Goal: Task Accomplishment & Management: Manage account settings

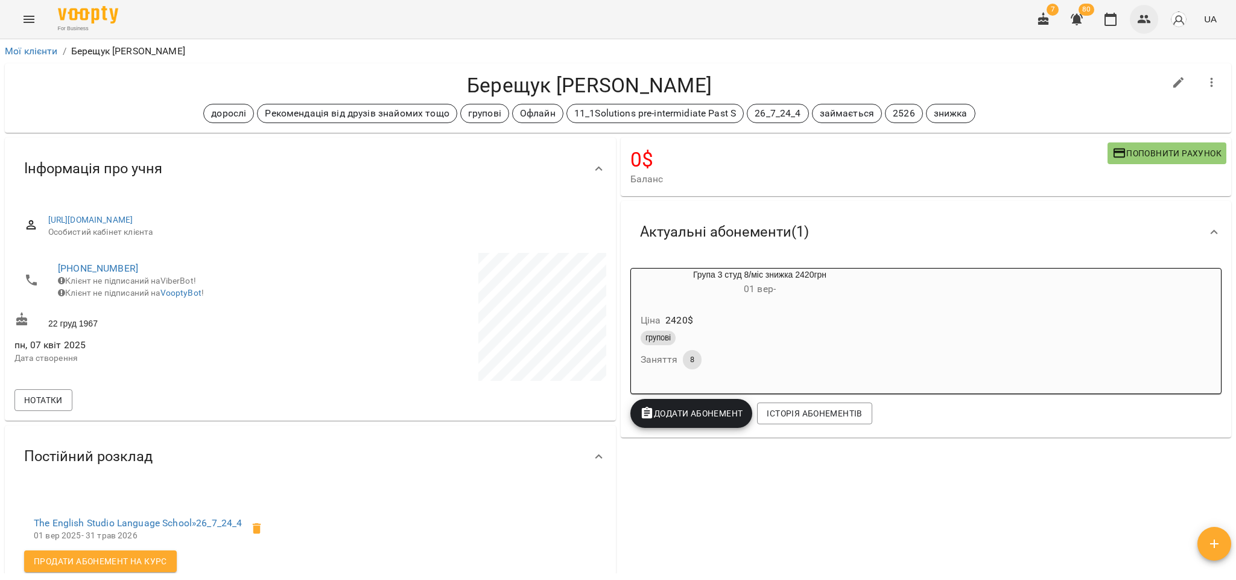
click at [1142, 22] on icon "button" at bounding box center [1143, 19] width 13 height 8
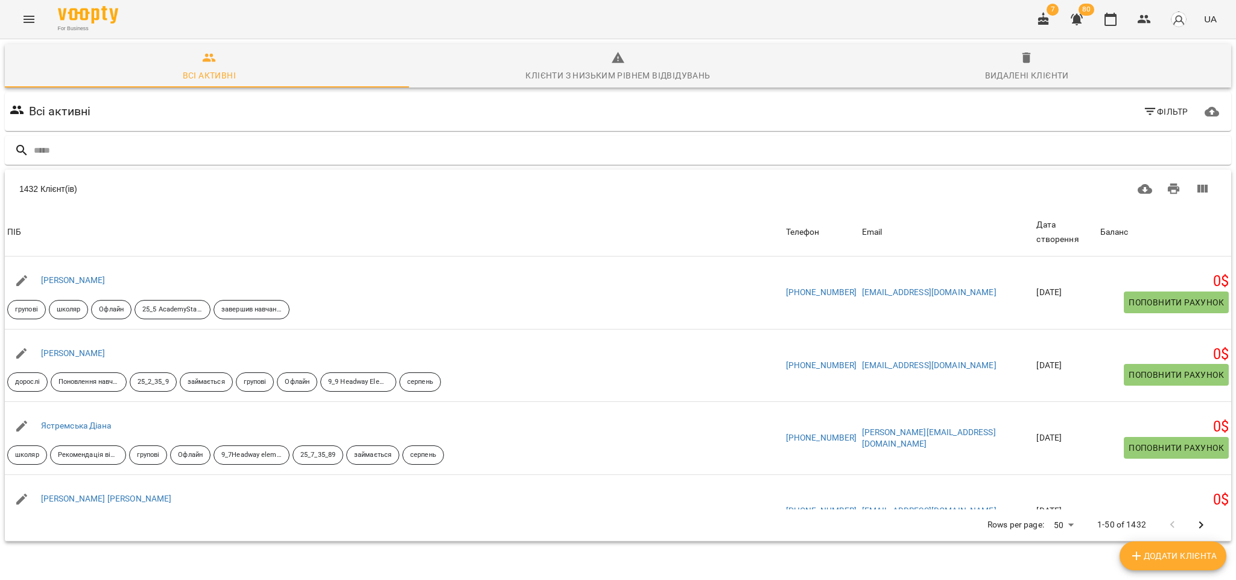
click at [279, 86] on input "text" at bounding box center [630, 151] width 1192 height 20
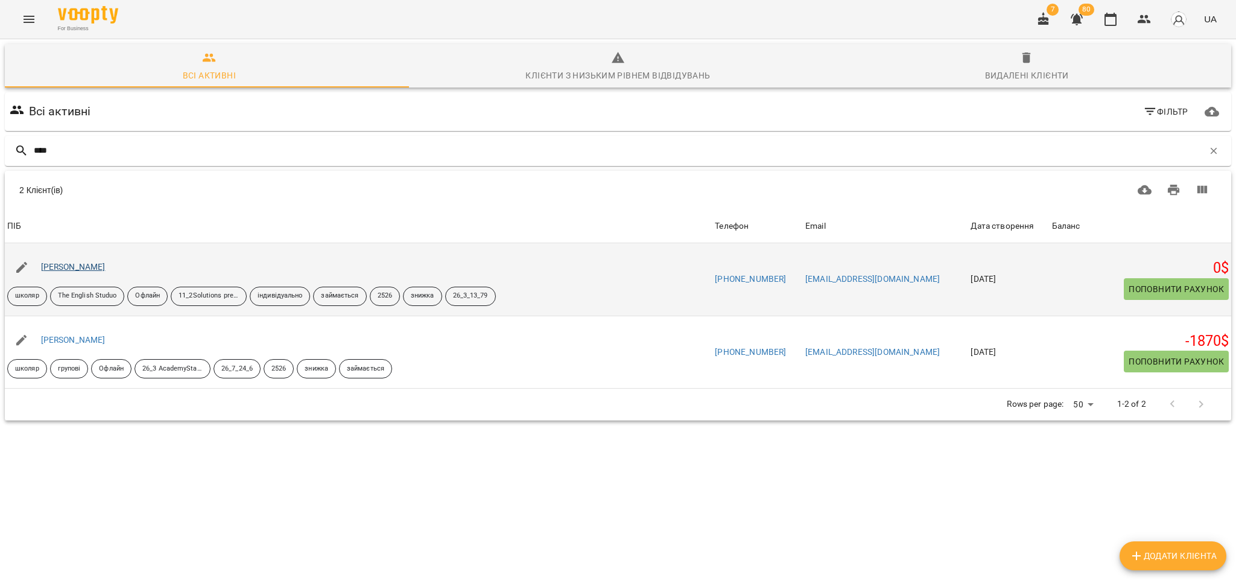
type input "****"
click at [80, 86] on link "[PERSON_NAME]" at bounding box center [73, 267] width 65 height 10
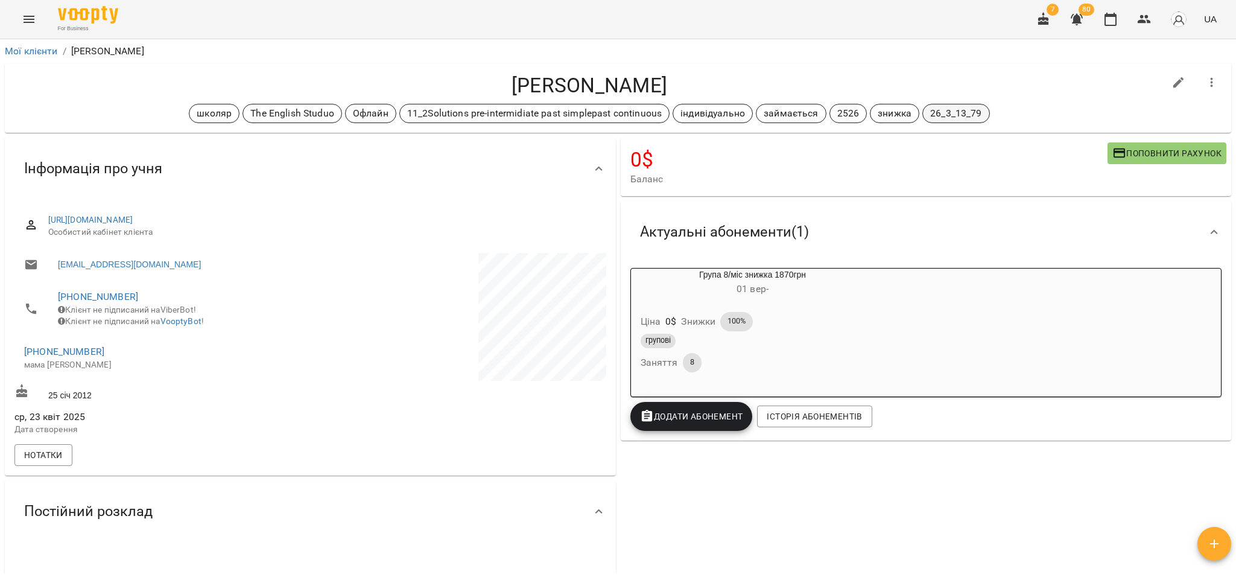
click at [943, 86] on p "26_3_13_79" at bounding box center [955, 113] width 51 height 14
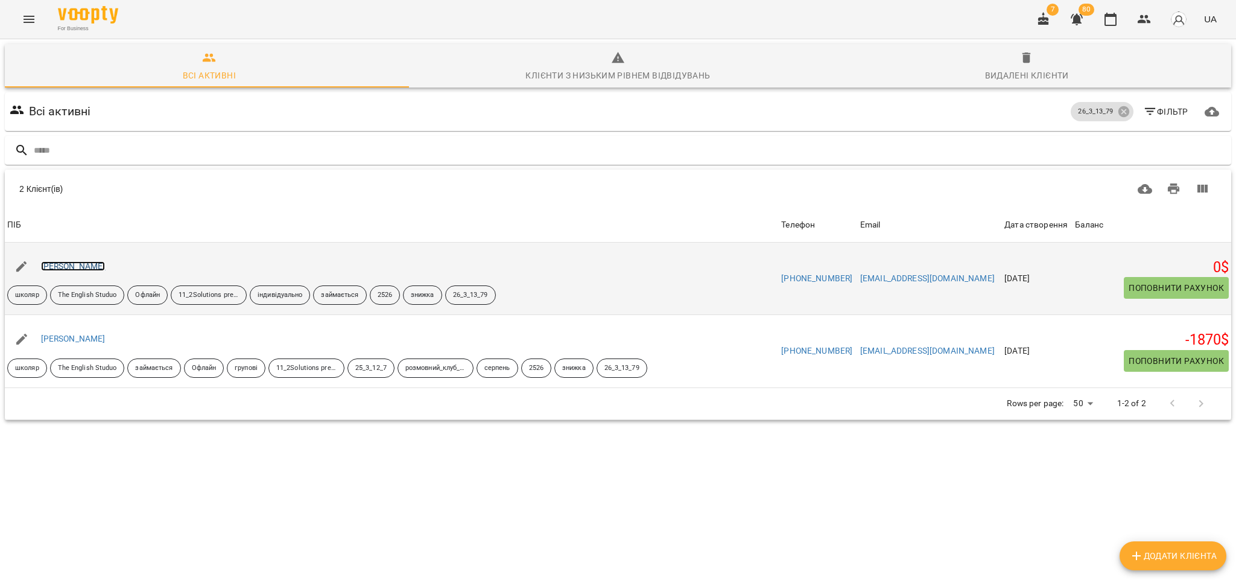
click at [62, 86] on link "[PERSON_NAME]" at bounding box center [73, 266] width 65 height 10
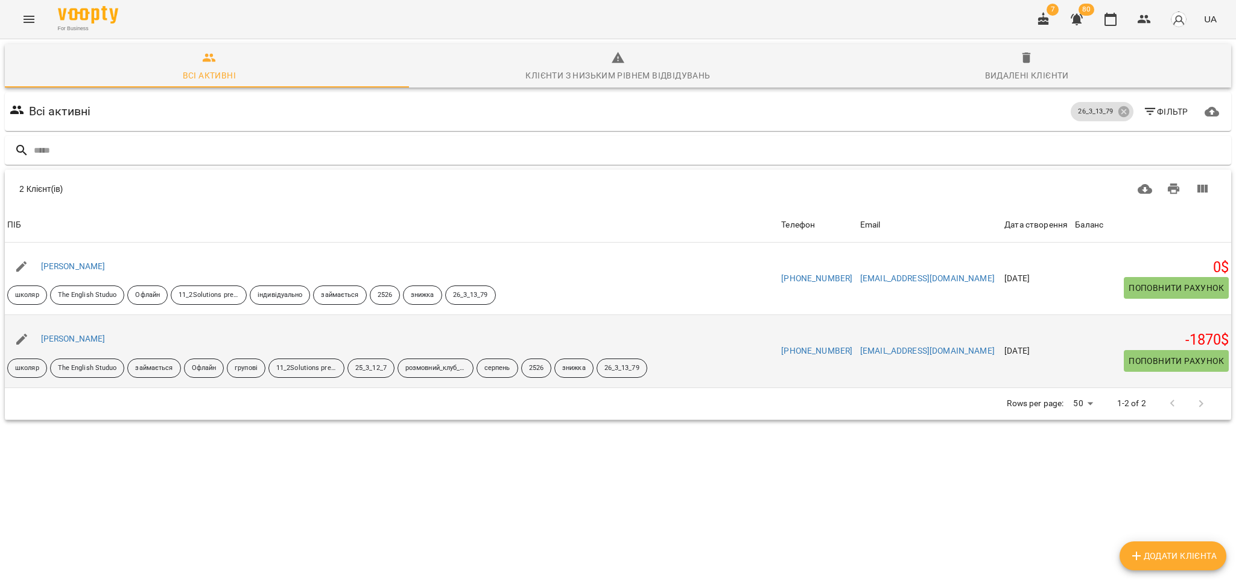
scroll to position [52, 0]
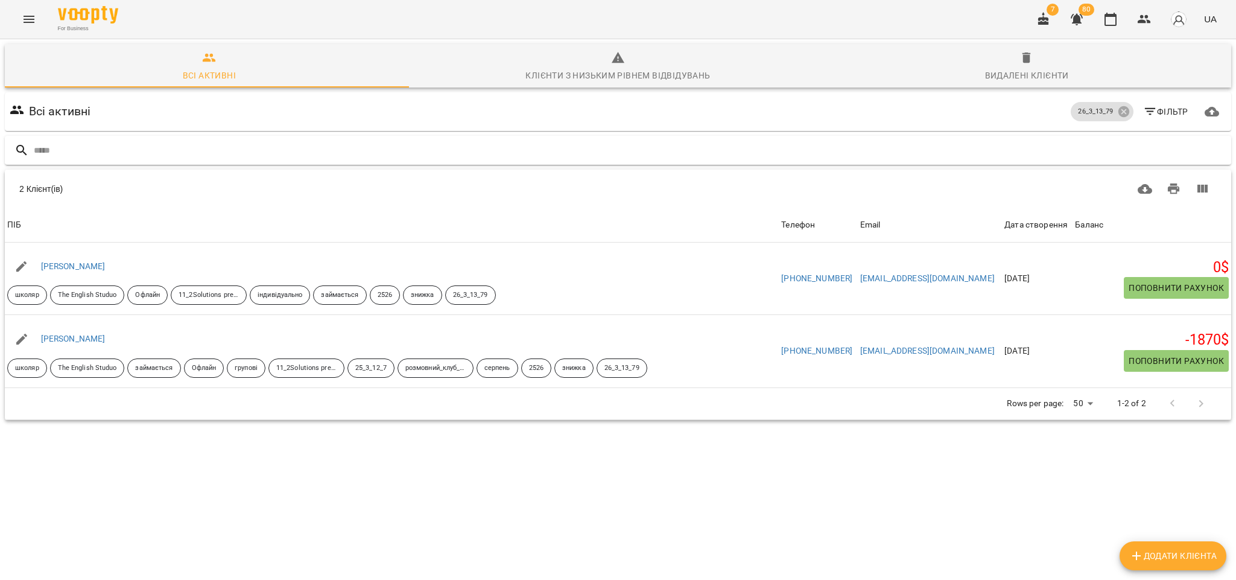
click at [93, 86] on input "text" at bounding box center [630, 151] width 1192 height 20
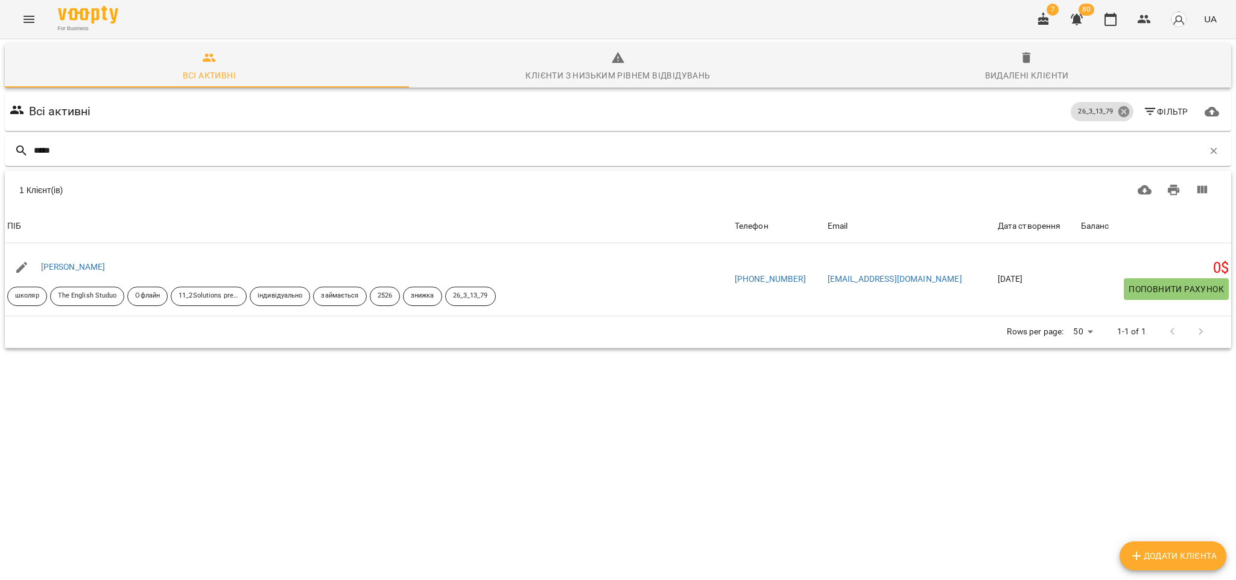
type input "****"
click at [1117, 86] on icon at bounding box center [1122, 111] width 11 height 11
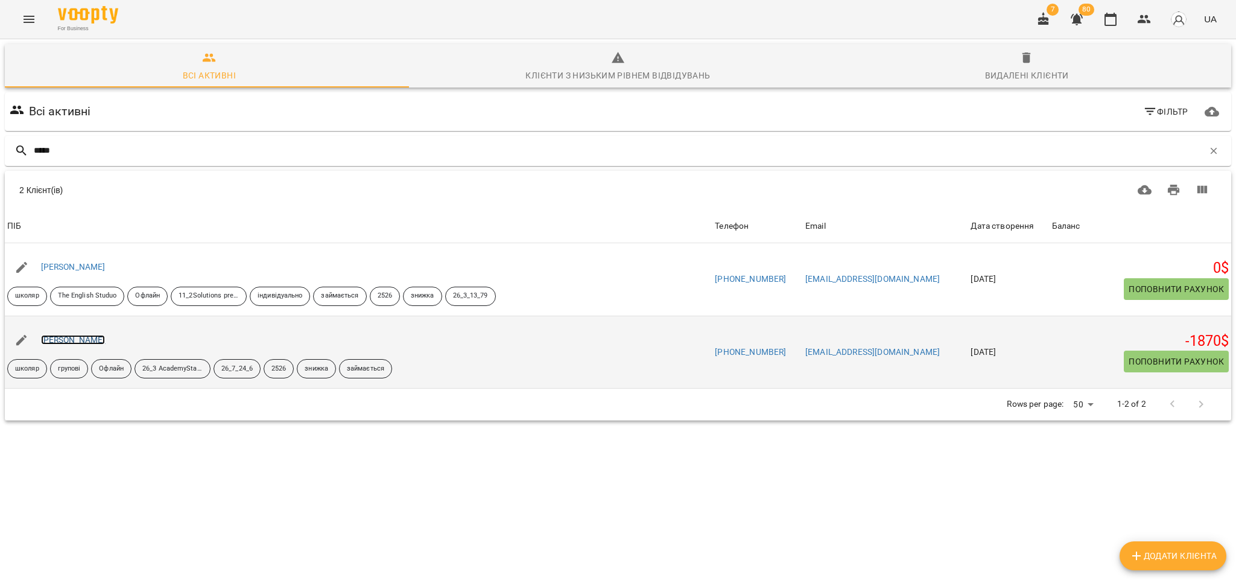
click at [45, 86] on link "Юхно Ілля" at bounding box center [73, 340] width 65 height 10
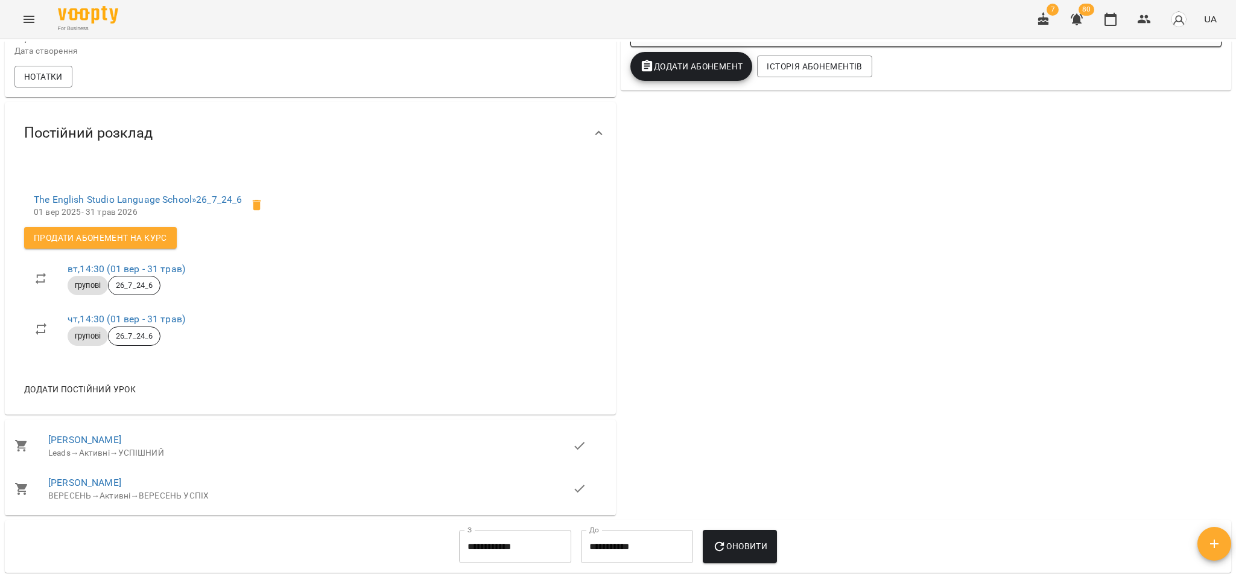
scroll to position [362, 0]
